Goal: Check status: Check status

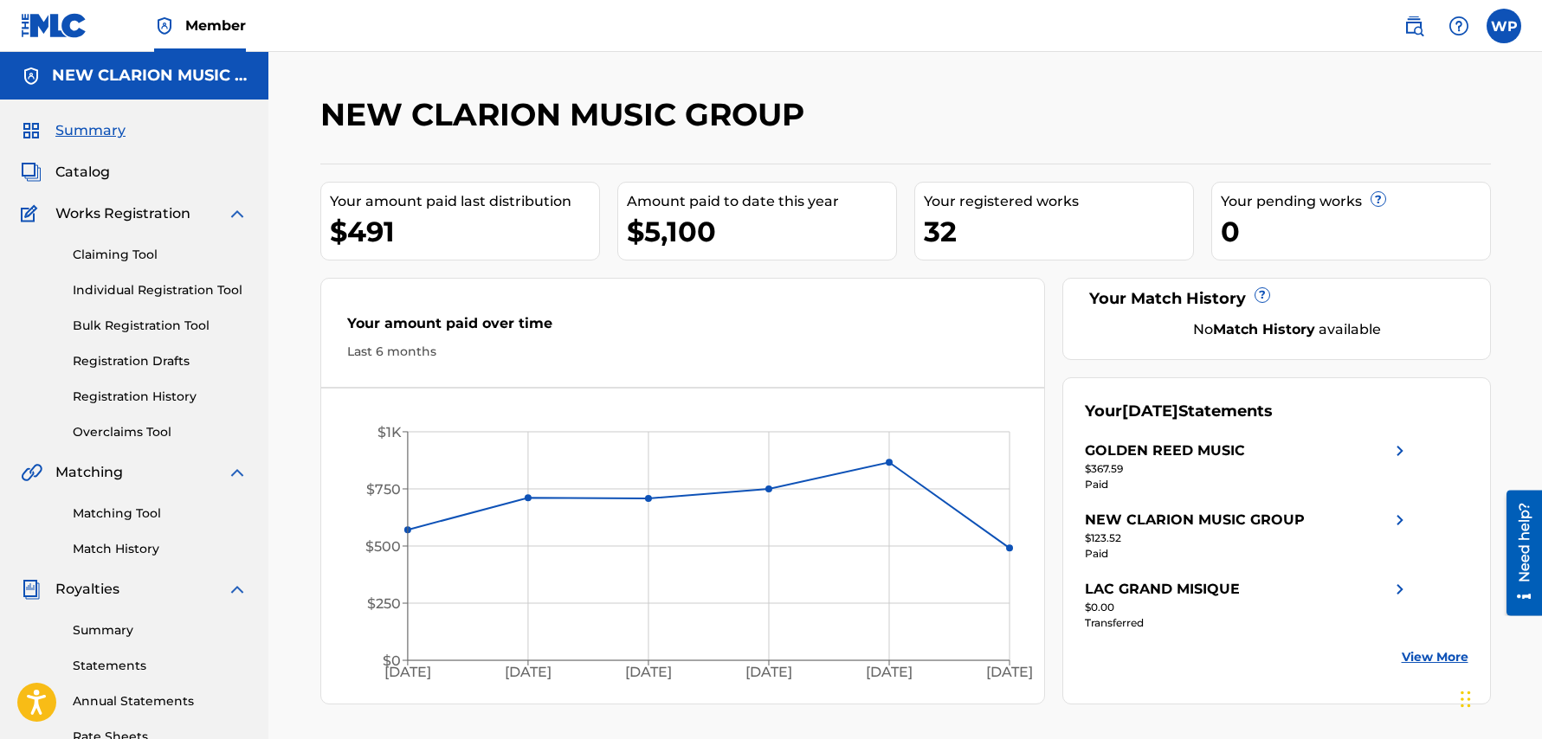
click at [1433, 658] on link "View More" at bounding box center [1435, 658] width 67 height 18
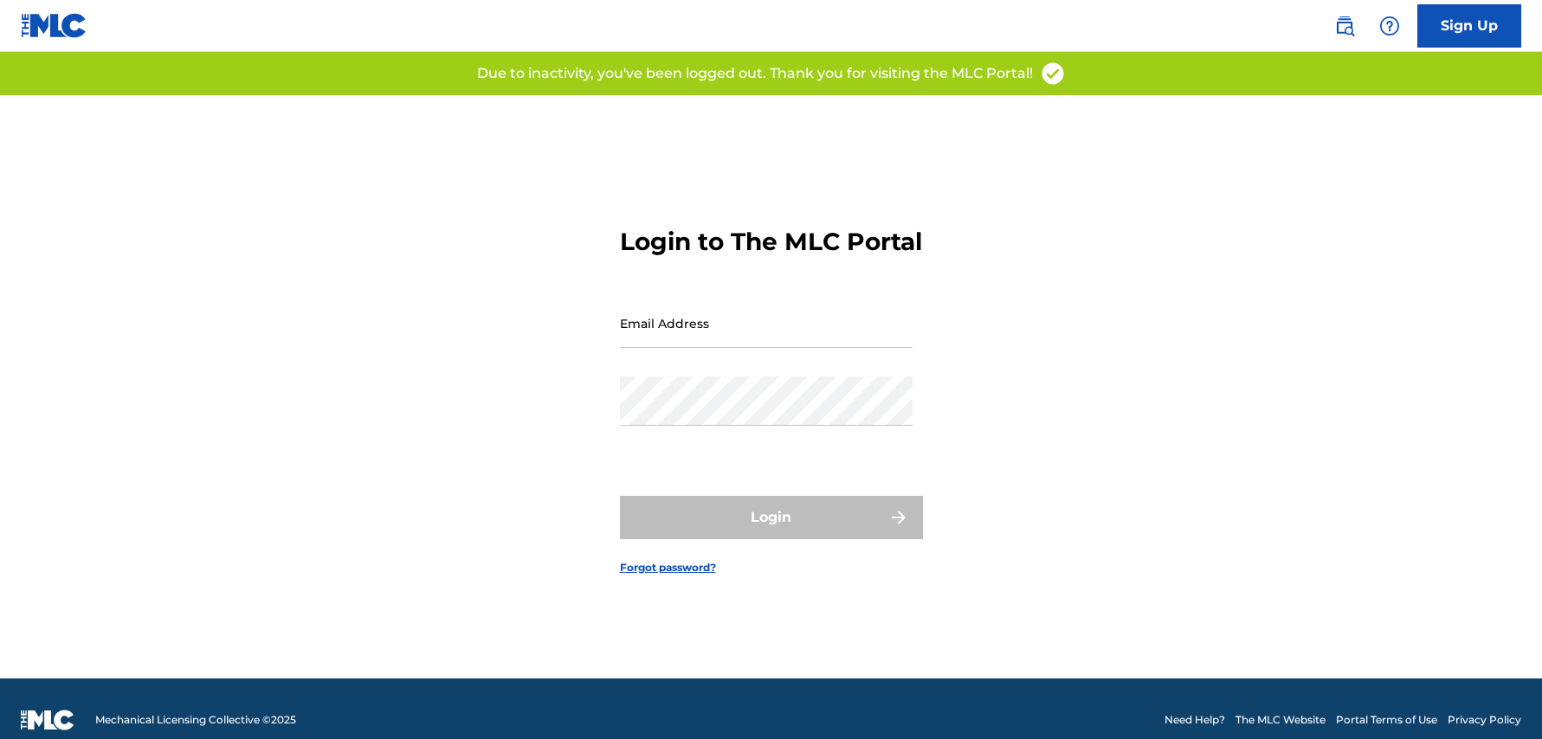
click at [711, 348] on input "Email Address" at bounding box center [766, 323] width 293 height 49
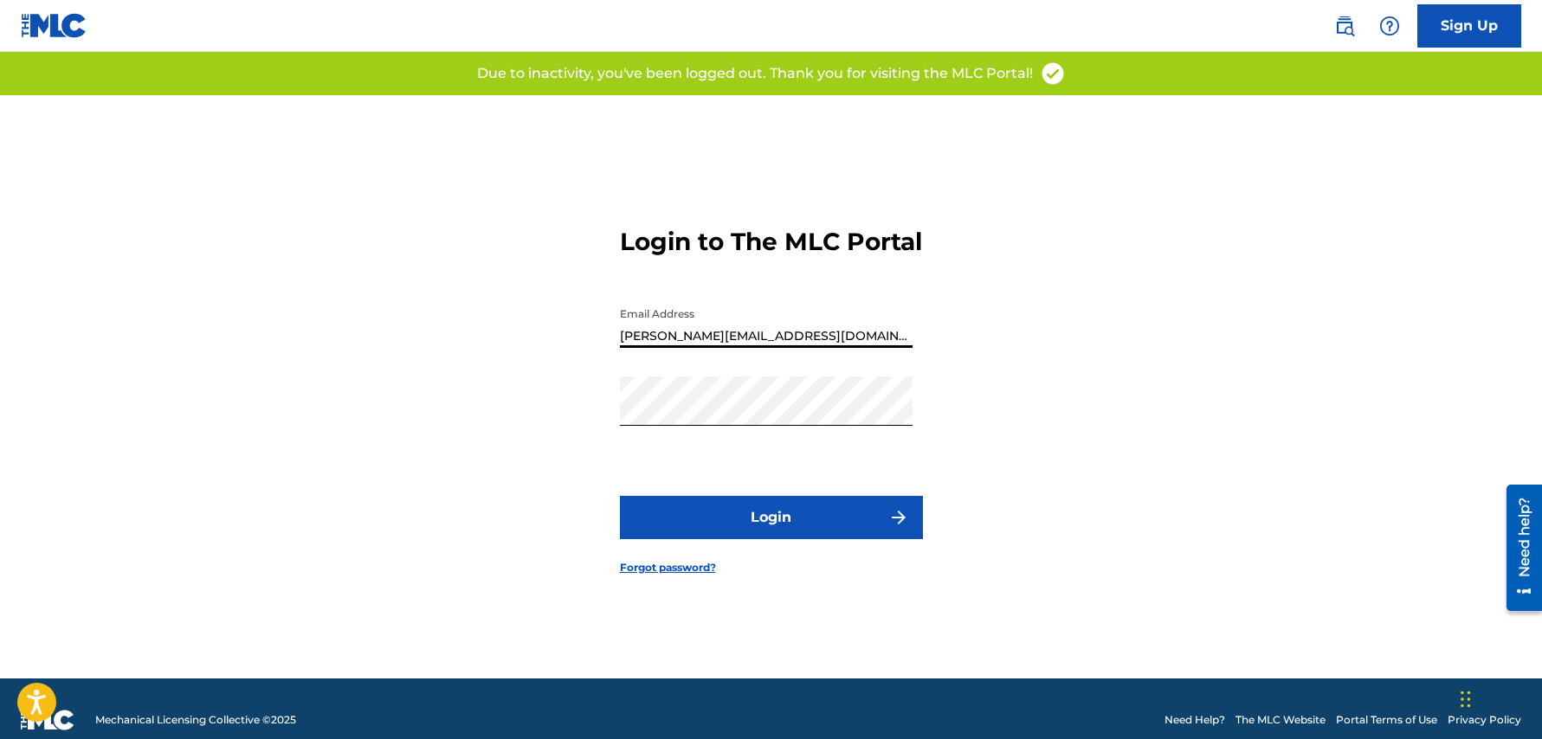
type input "[PERSON_NAME][EMAIL_ADDRESS][DOMAIN_NAME]"
click at [797, 529] on button "Login" at bounding box center [771, 517] width 303 height 43
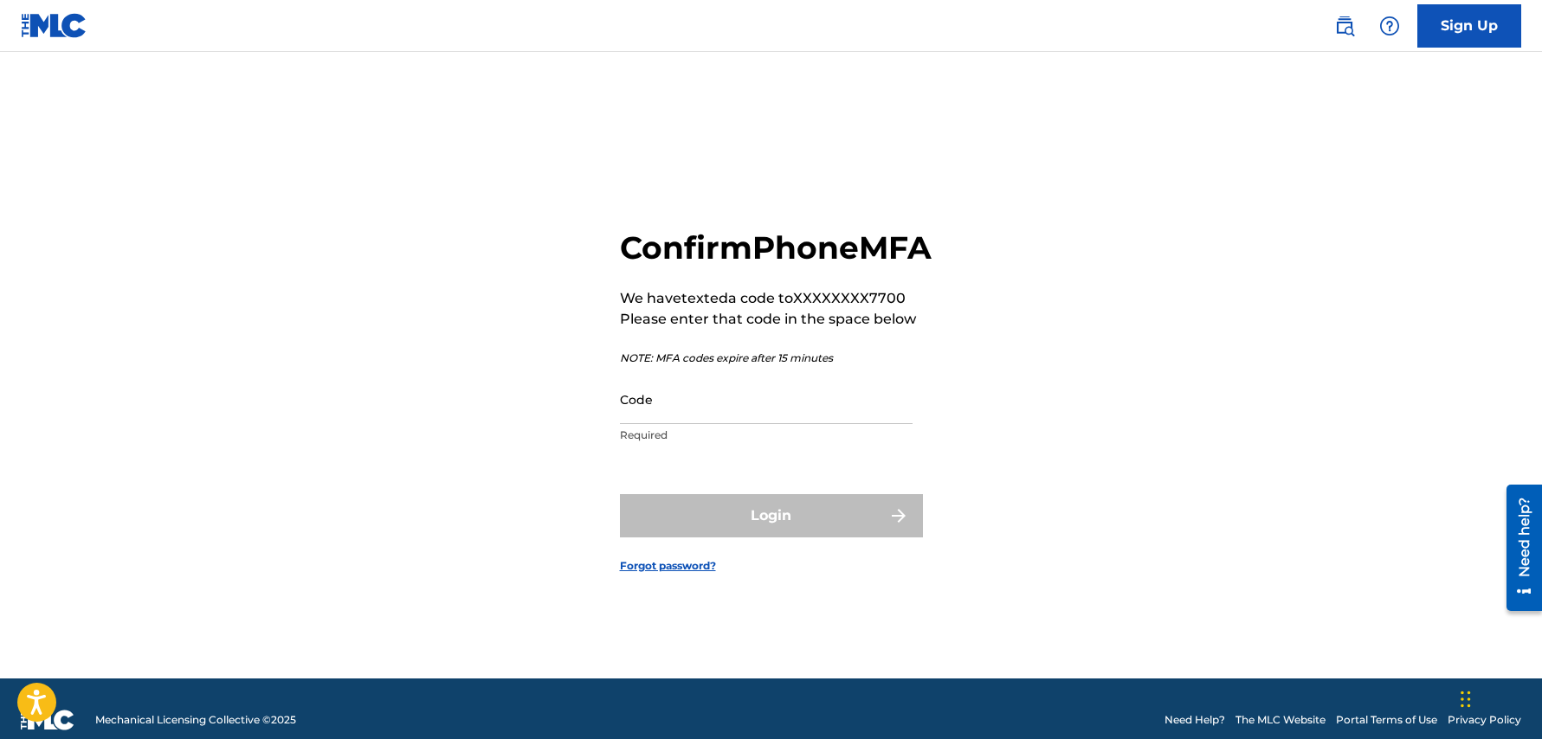
click at [726, 423] on input "Code" at bounding box center [766, 399] width 293 height 49
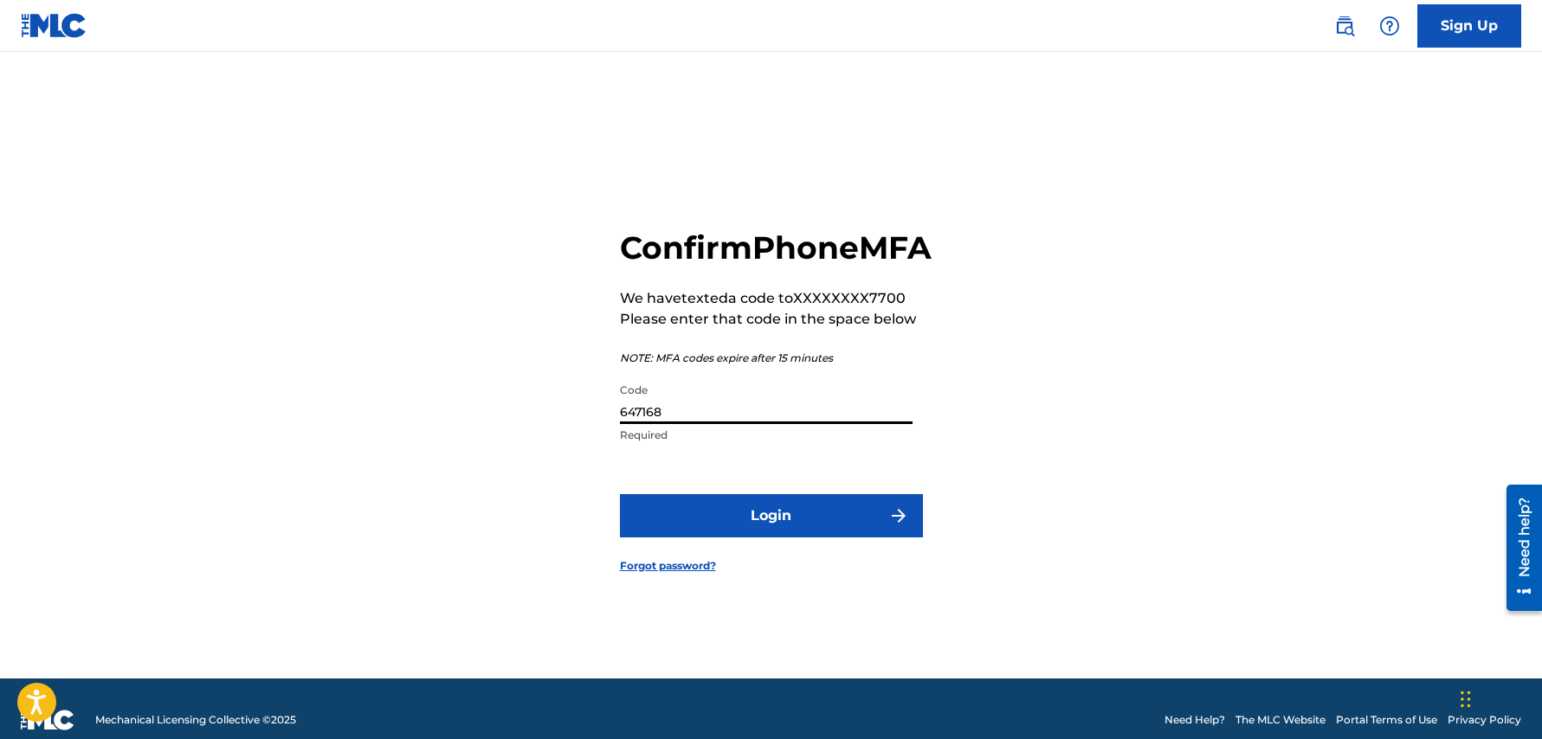
type input "647168"
click at [783, 528] on button "Login" at bounding box center [771, 515] width 303 height 43
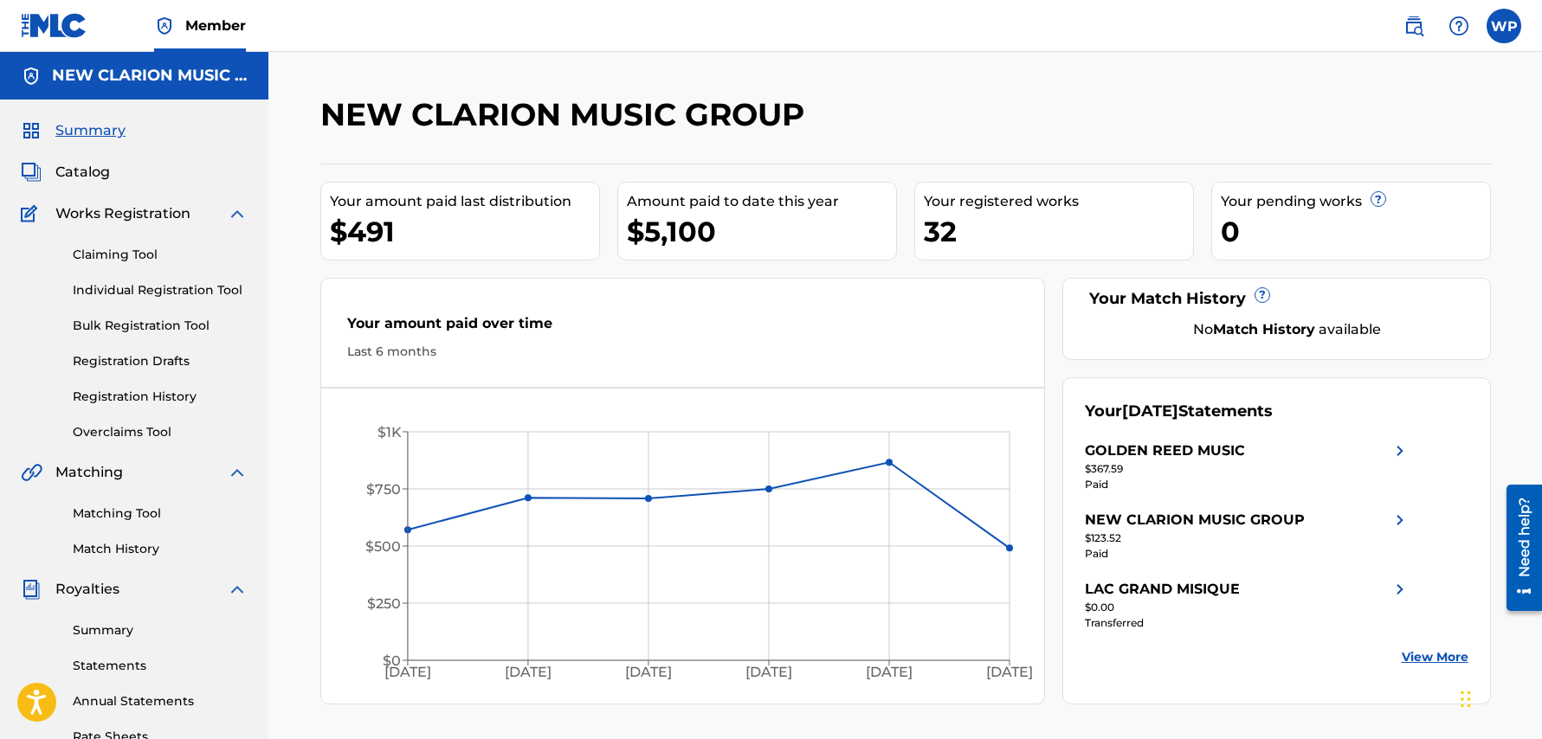
click at [1423, 665] on link "View More" at bounding box center [1435, 658] width 67 height 18
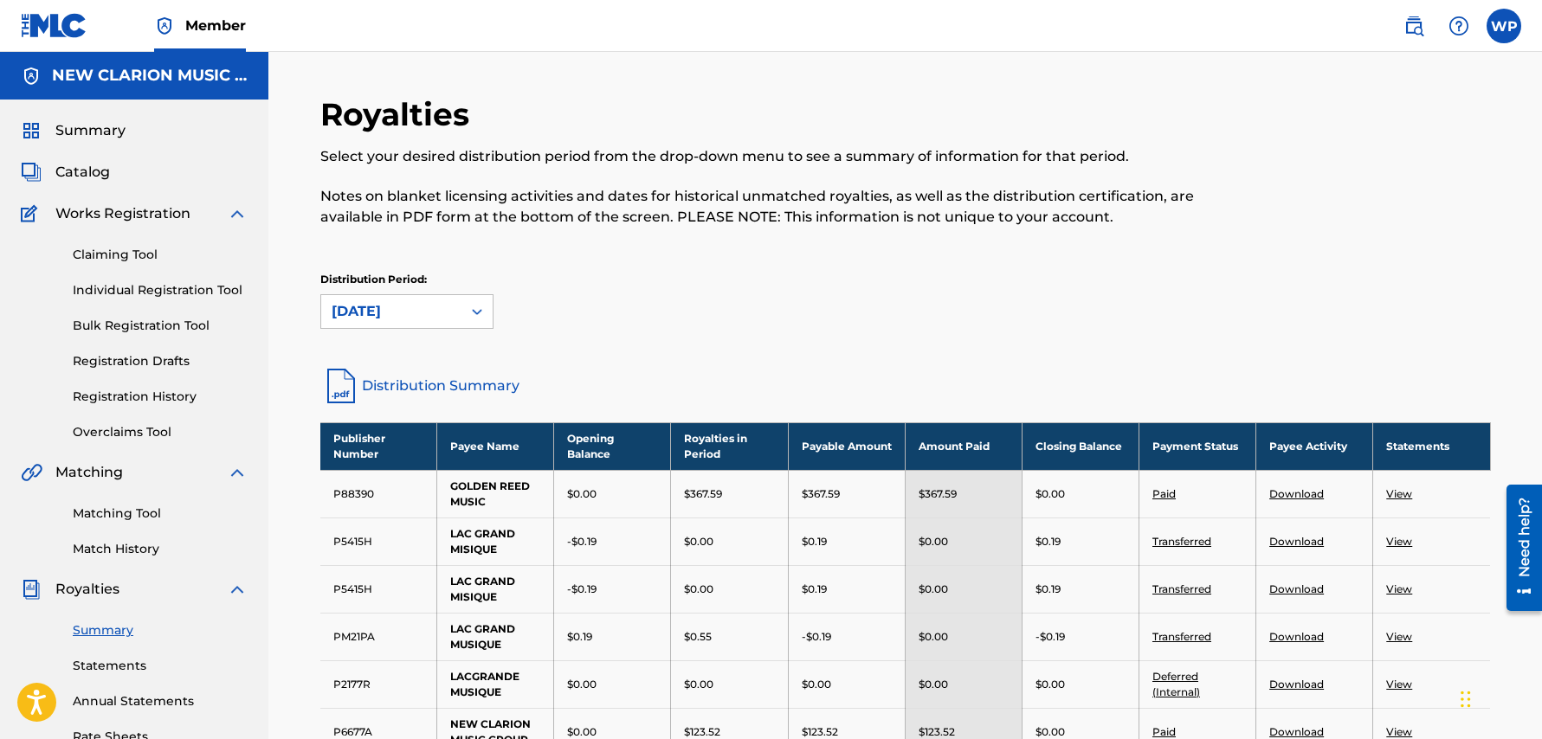
click at [97, 132] on span "Summary" at bounding box center [90, 130] width 70 height 21
